Goal: Task Accomplishment & Management: Use online tool/utility

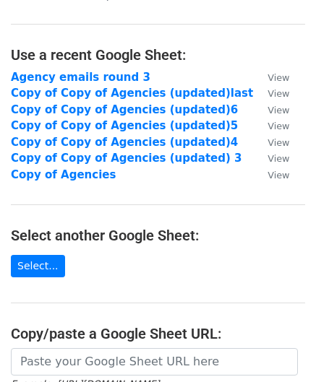
scroll to position [105, 0]
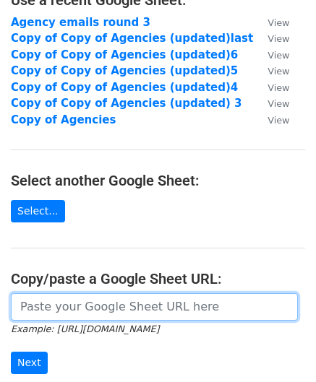
click at [147, 301] on input "url" at bounding box center [154, 306] width 287 height 27
paste input "https://docs.google.com/spreadsheets/d/1XZL6C4grrhbZvctd9xSwDjvB1K6PdrV1LIVV3lK…"
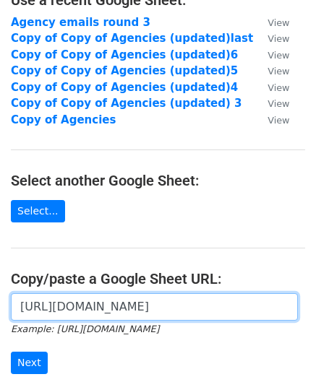
scroll to position [0, 302]
type input "https://docs.google.com/spreadsheets/d/1XZL6C4grrhbZvctd9xSwDjvB1K6PdrV1LIVV3lK…"
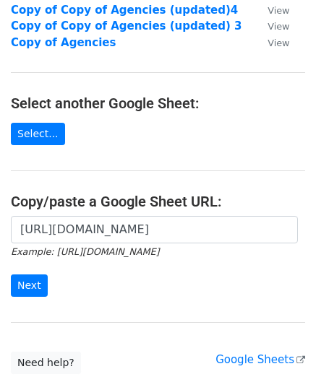
scroll to position [185, 0]
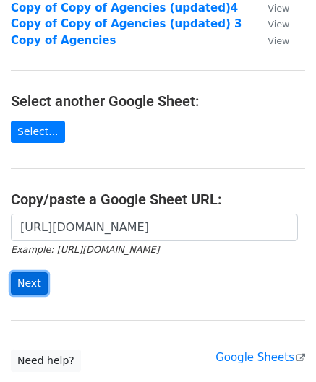
click at [30, 275] on input "Next" at bounding box center [29, 283] width 37 height 22
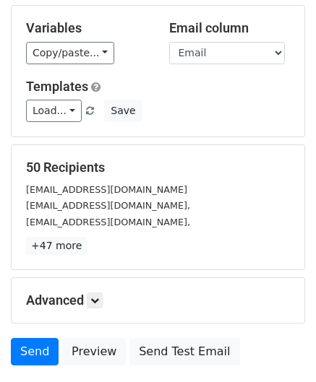
scroll to position [74, 0]
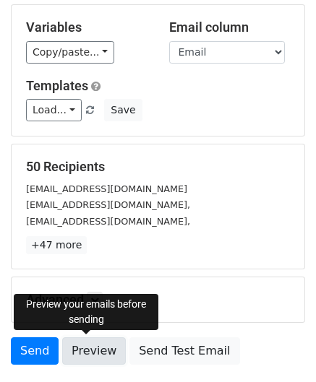
click at [103, 350] on link "Preview" at bounding box center [94, 350] width 64 height 27
click at [88, 352] on link "Preview" at bounding box center [94, 350] width 64 height 27
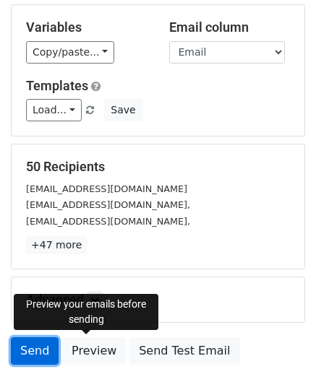
click at [33, 347] on link "Send" at bounding box center [35, 350] width 48 height 27
